Goal: Transaction & Acquisition: Purchase product/service

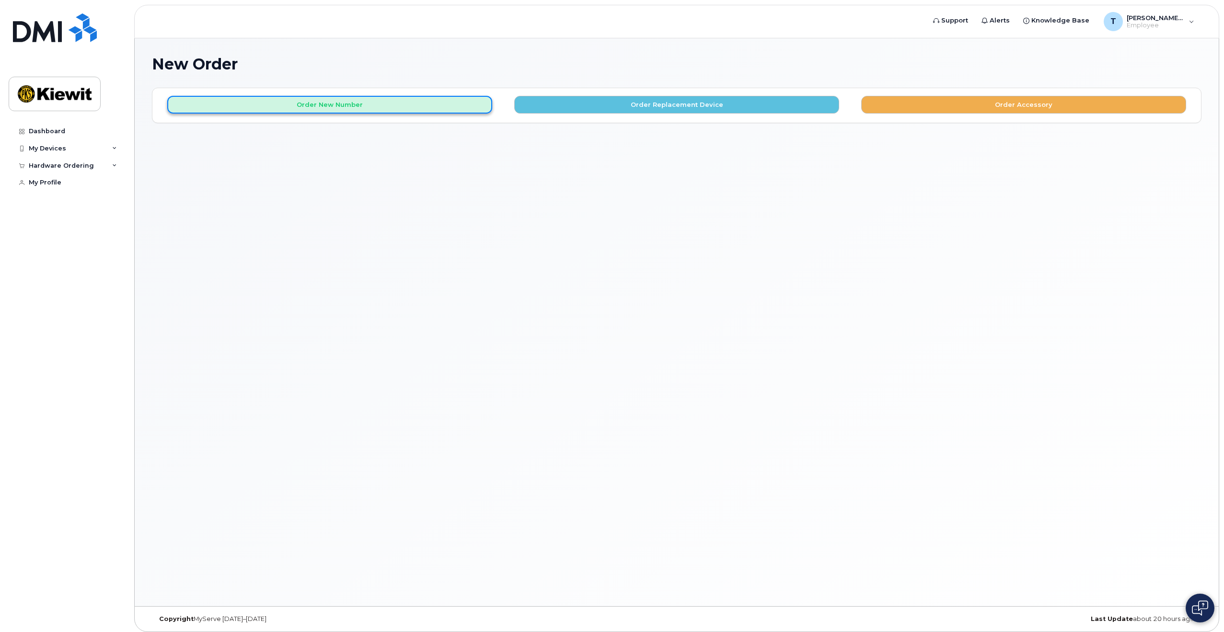
click at [351, 109] on button "Order New Number" at bounding box center [329, 105] width 325 height 18
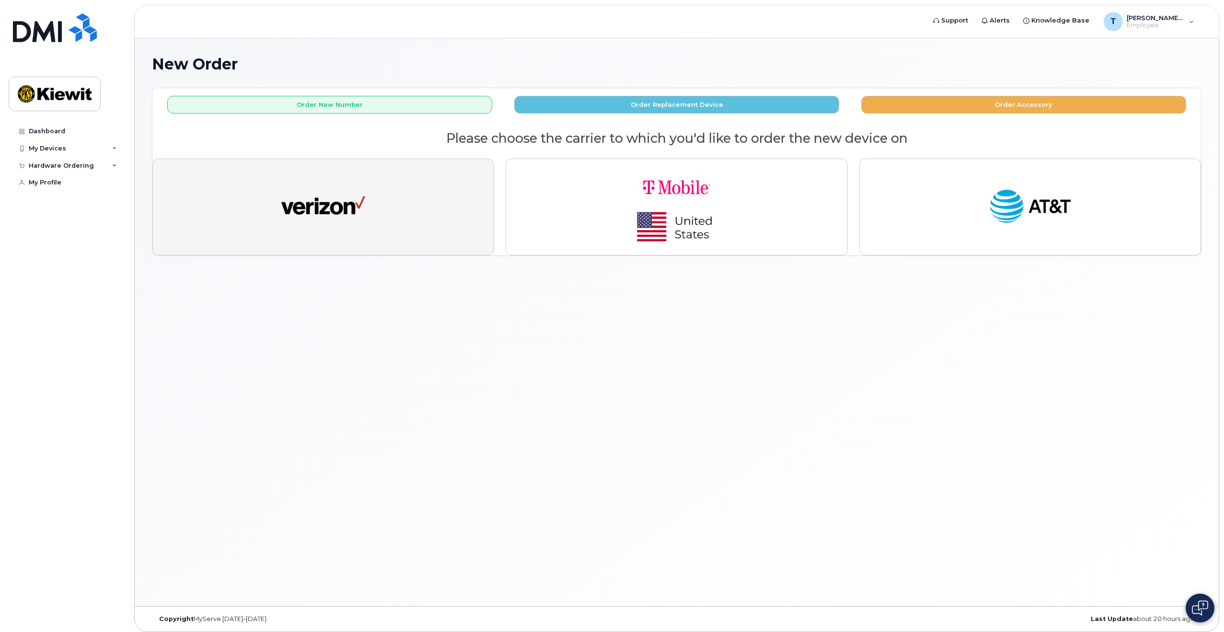
click at [417, 213] on button "button" at bounding box center [323, 207] width 342 height 97
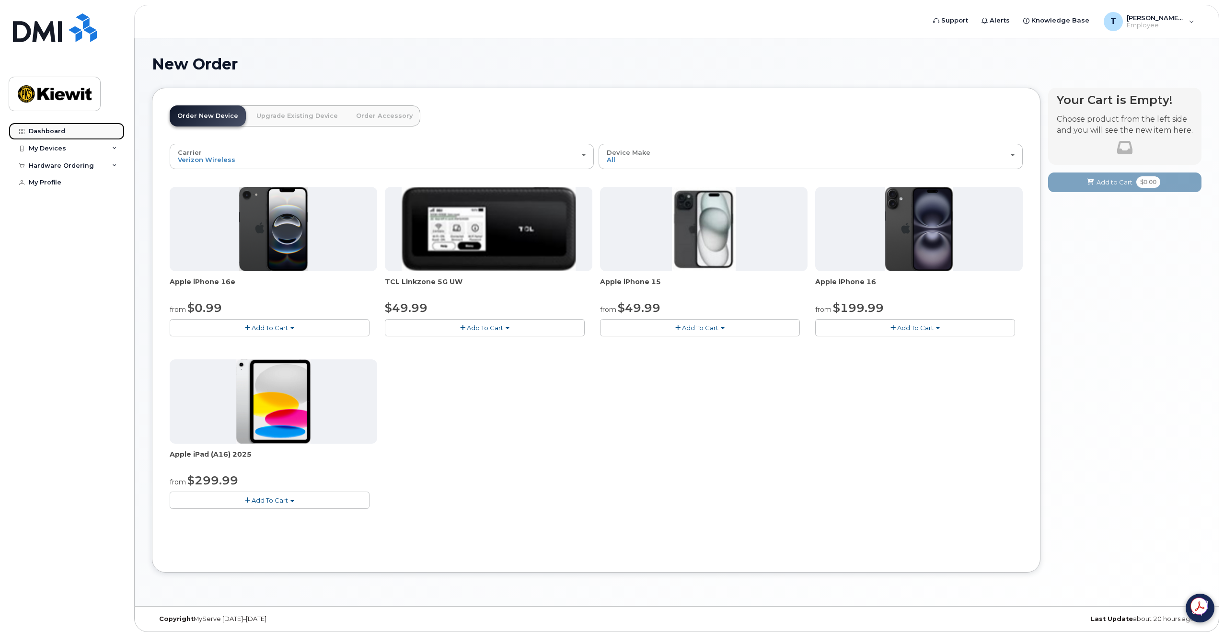
click at [61, 136] on link "Dashboard" at bounding box center [67, 131] width 116 height 17
